Goal: Find specific page/section: Find specific page/section

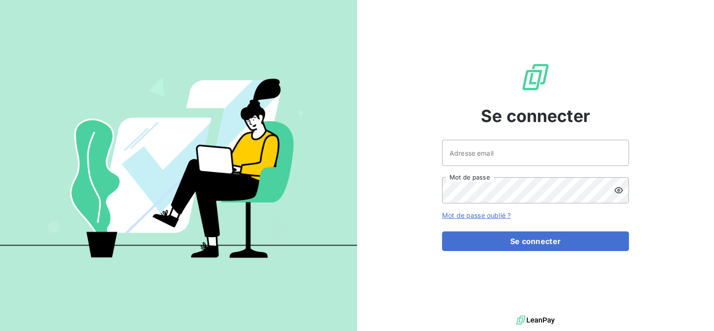
click at [0, 0] on button "button" at bounding box center [0, 0] width 0 height 0
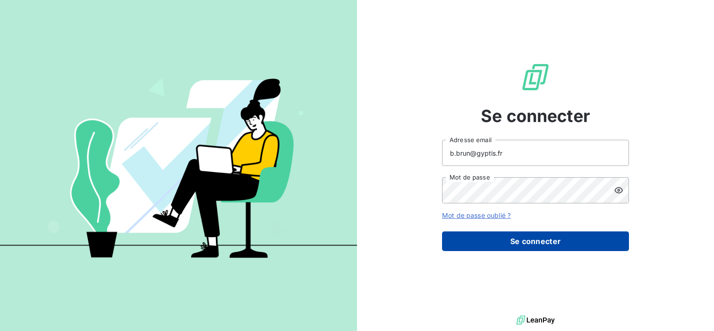
click at [538, 246] on button "Se connecter" at bounding box center [535, 241] width 187 height 20
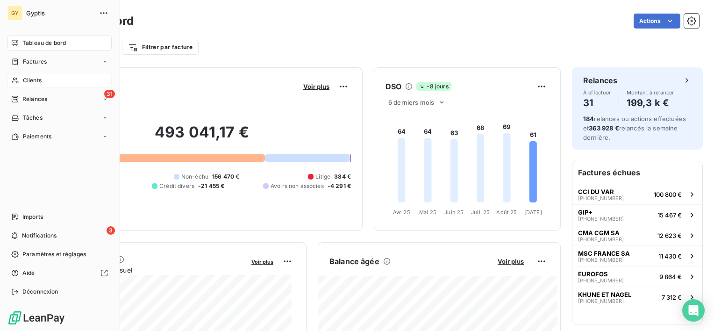
click at [21, 79] on div "Clients" at bounding box center [59, 80] width 104 height 15
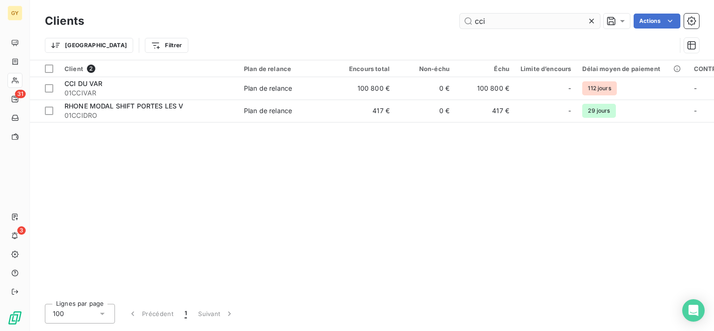
type input "cci"
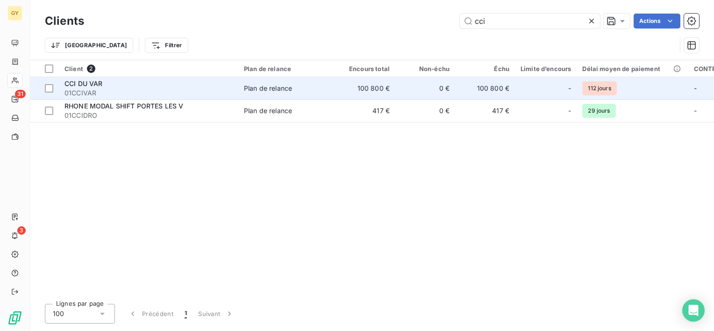
click at [119, 88] on span "01CCIVAR" at bounding box center [149, 92] width 168 height 9
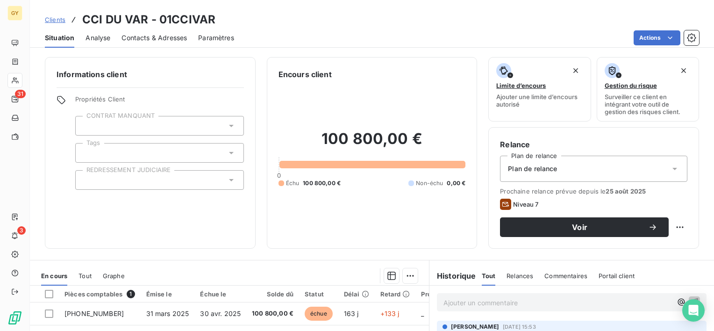
scroll to position [162, 0]
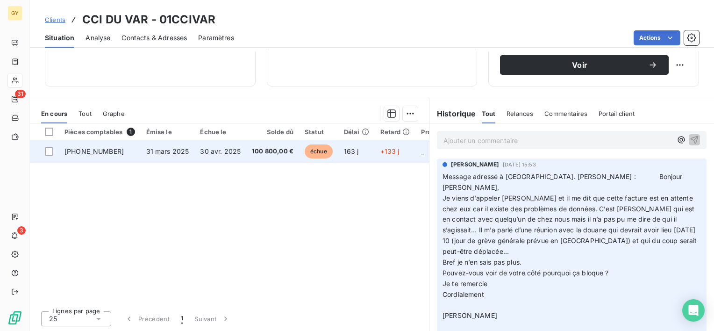
click at [160, 147] on span "31 mars 2025" at bounding box center [167, 151] width 43 height 8
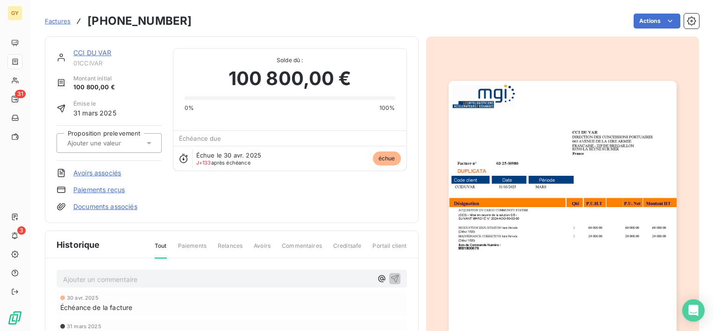
click at [571, 204] on img "button" at bounding box center [563, 242] width 228 height 323
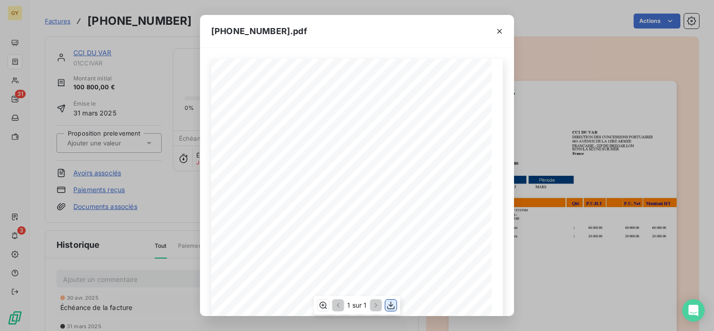
click at [391, 308] on icon "button" at bounding box center [391, 305] width 9 height 9
